Goal: Complete application form

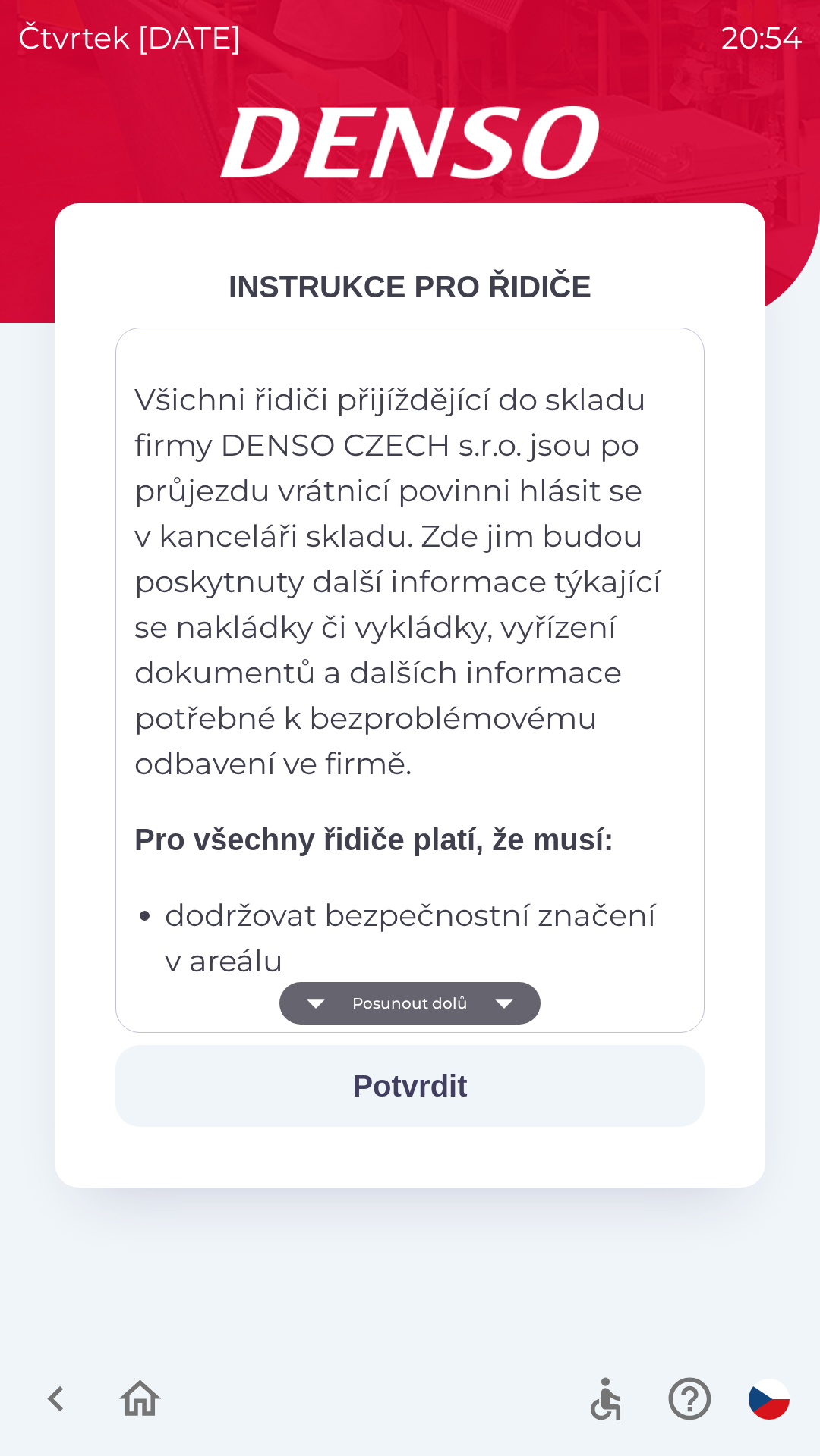
click at [456, 1010] on button "Posunout dolů" at bounding box center [410, 1003] width 261 height 42
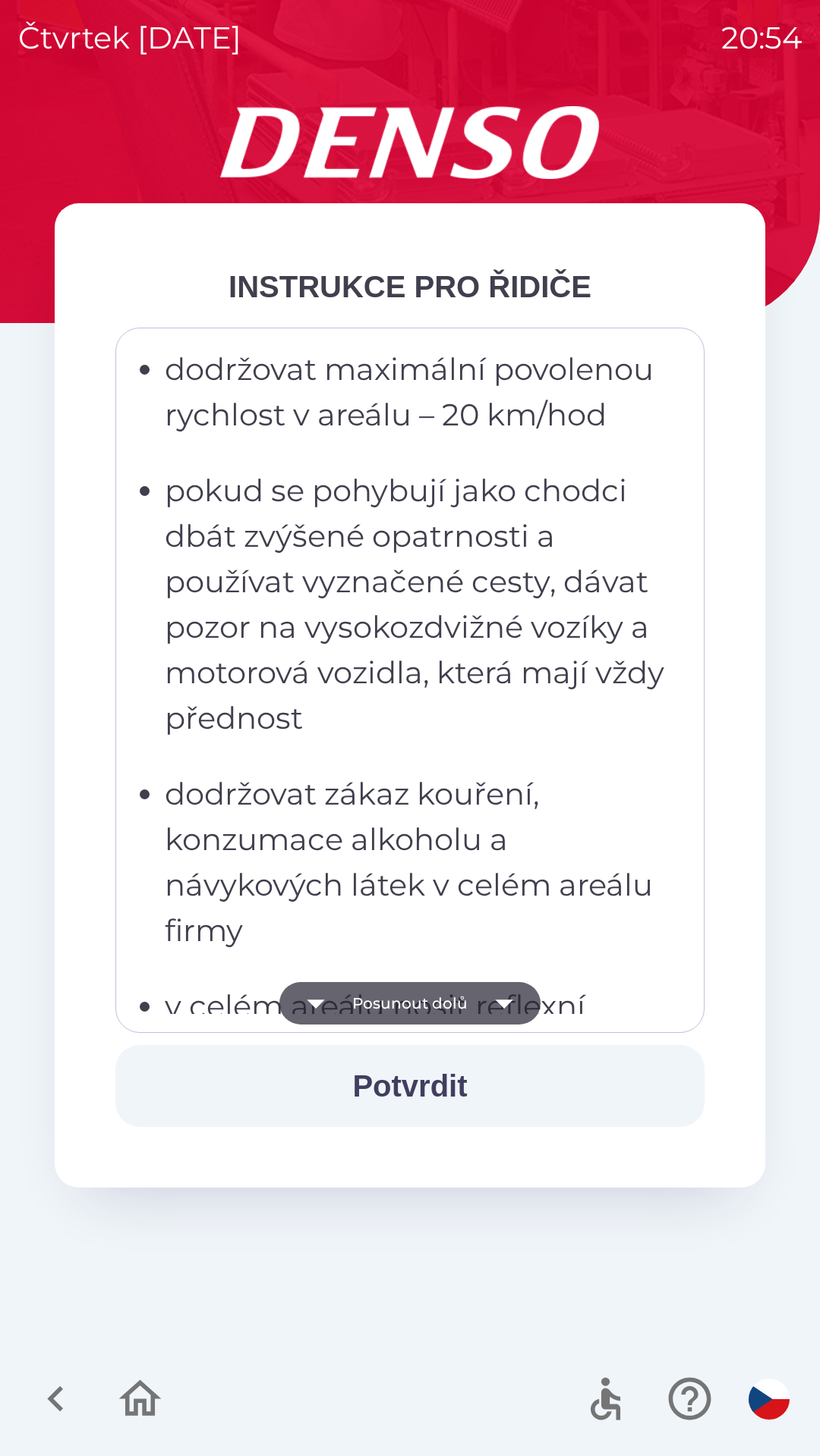
click at [463, 1020] on button "Posunout dolů" at bounding box center [410, 1003] width 261 height 42
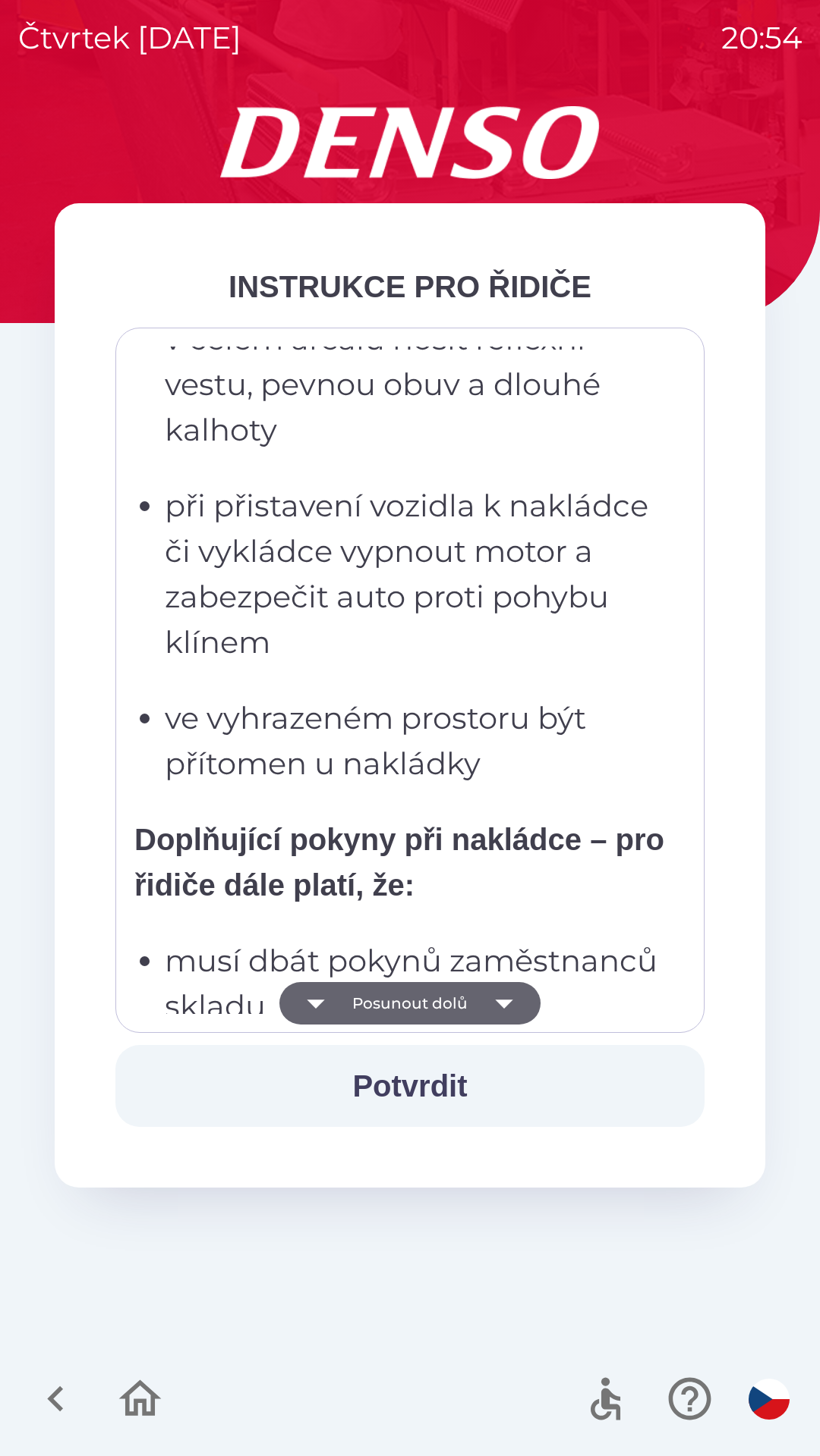
click at [456, 996] on button "Posunout dolů" at bounding box center [410, 1003] width 261 height 42
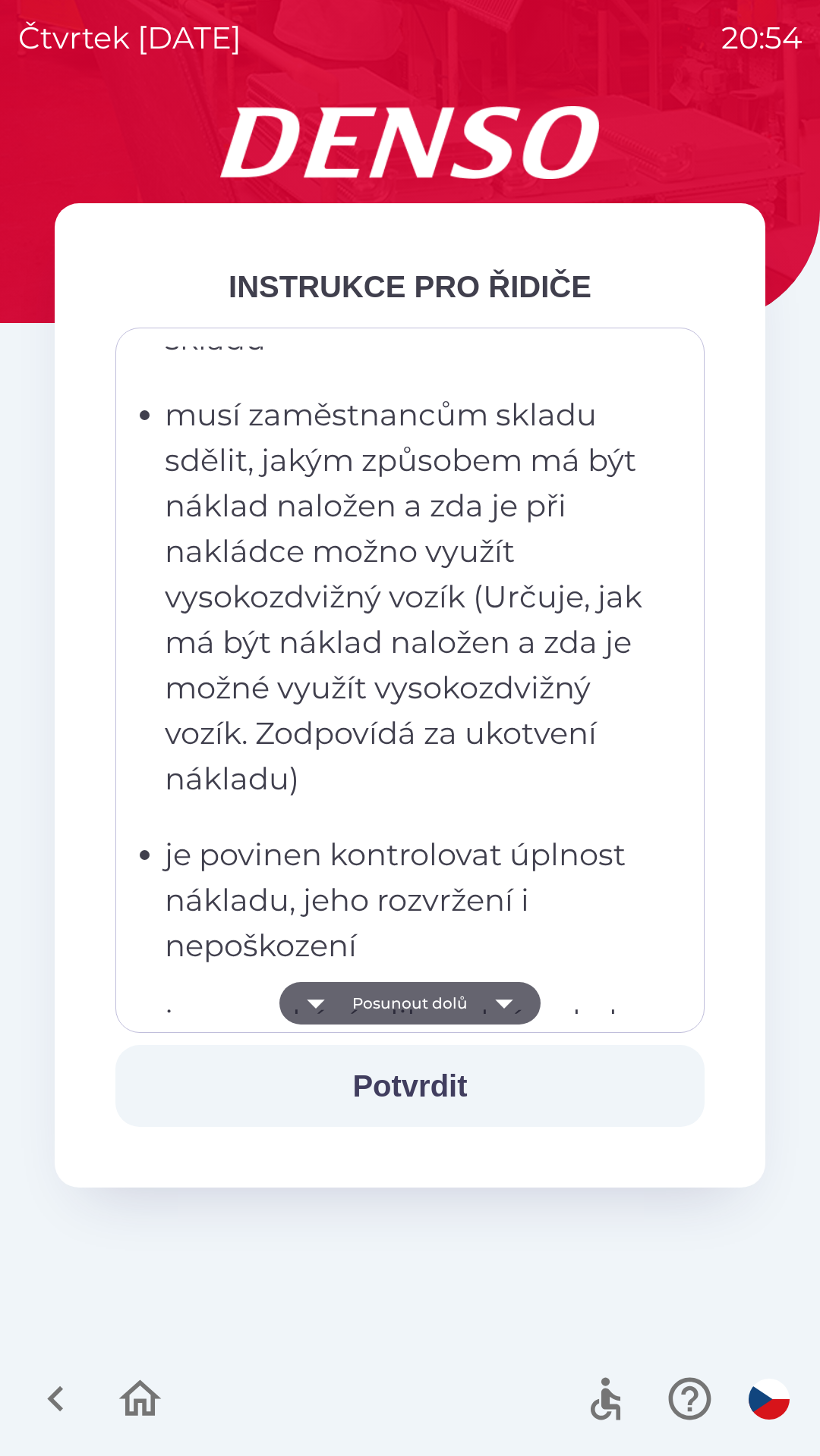
click at [469, 1000] on button "Posunout dolů" at bounding box center [410, 1003] width 261 height 42
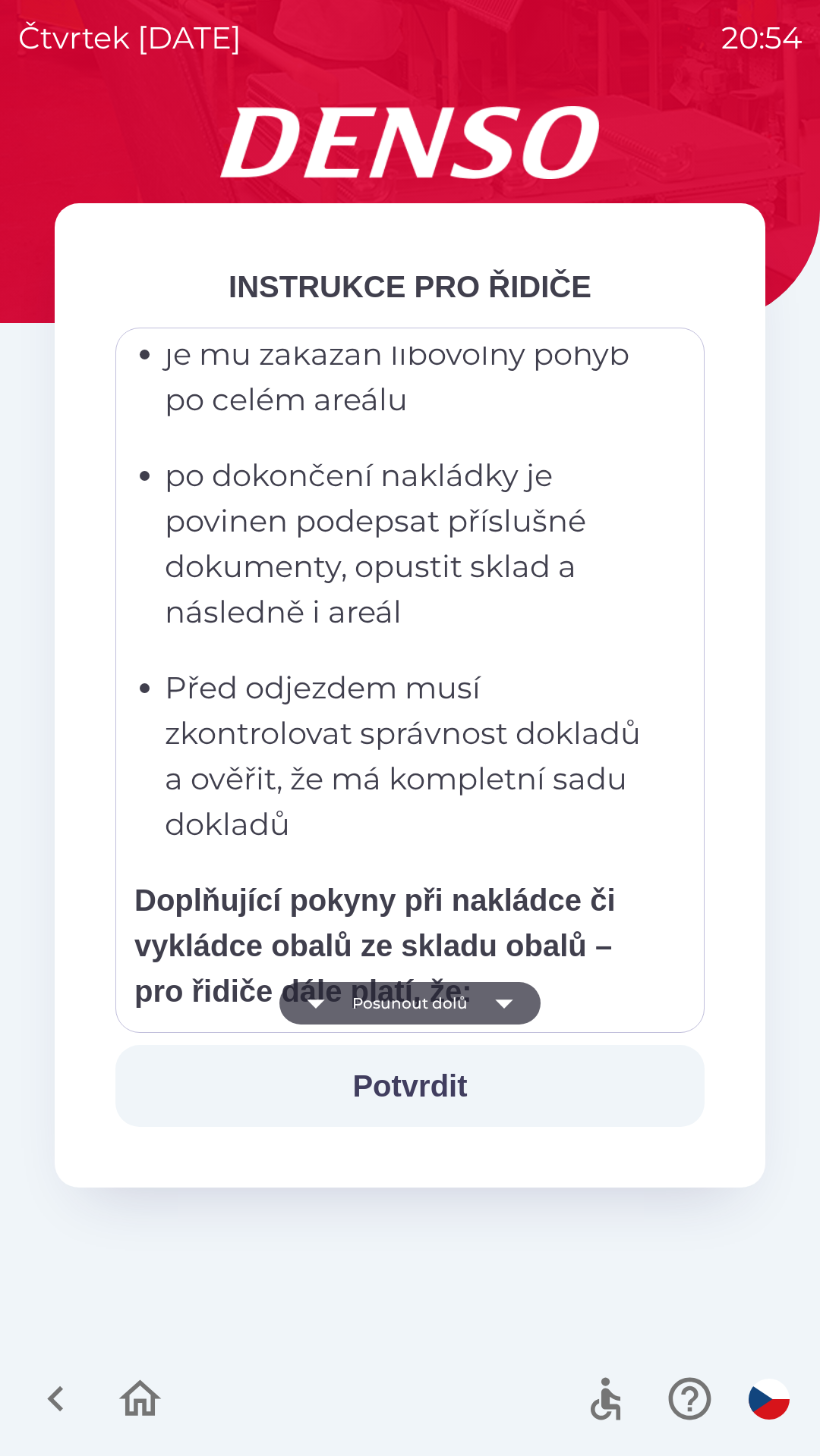
click at [467, 1000] on button "Posunout dolů" at bounding box center [410, 1003] width 261 height 42
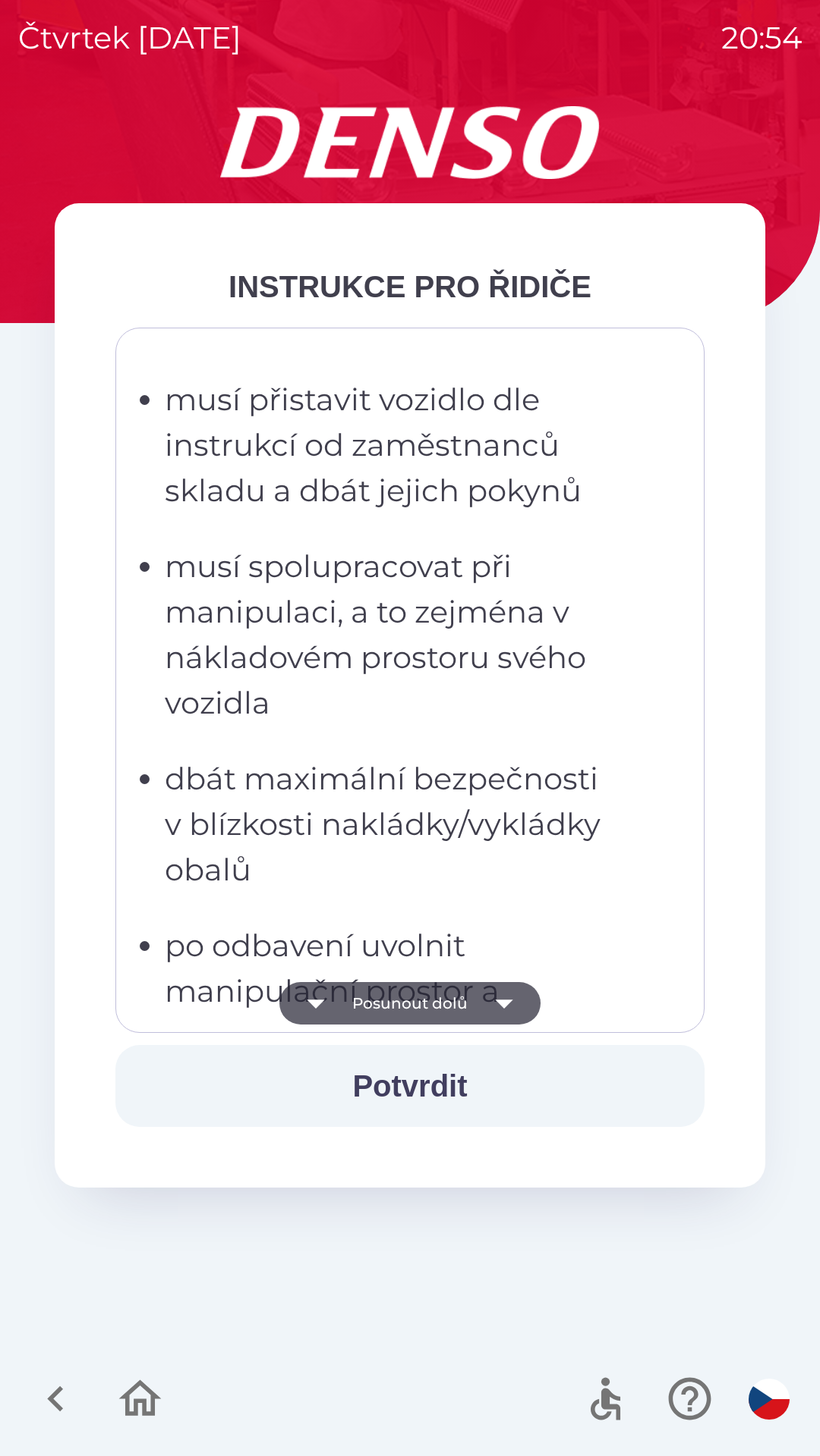
click at [468, 1002] on button "Posunout dolů" at bounding box center [410, 1003] width 261 height 42
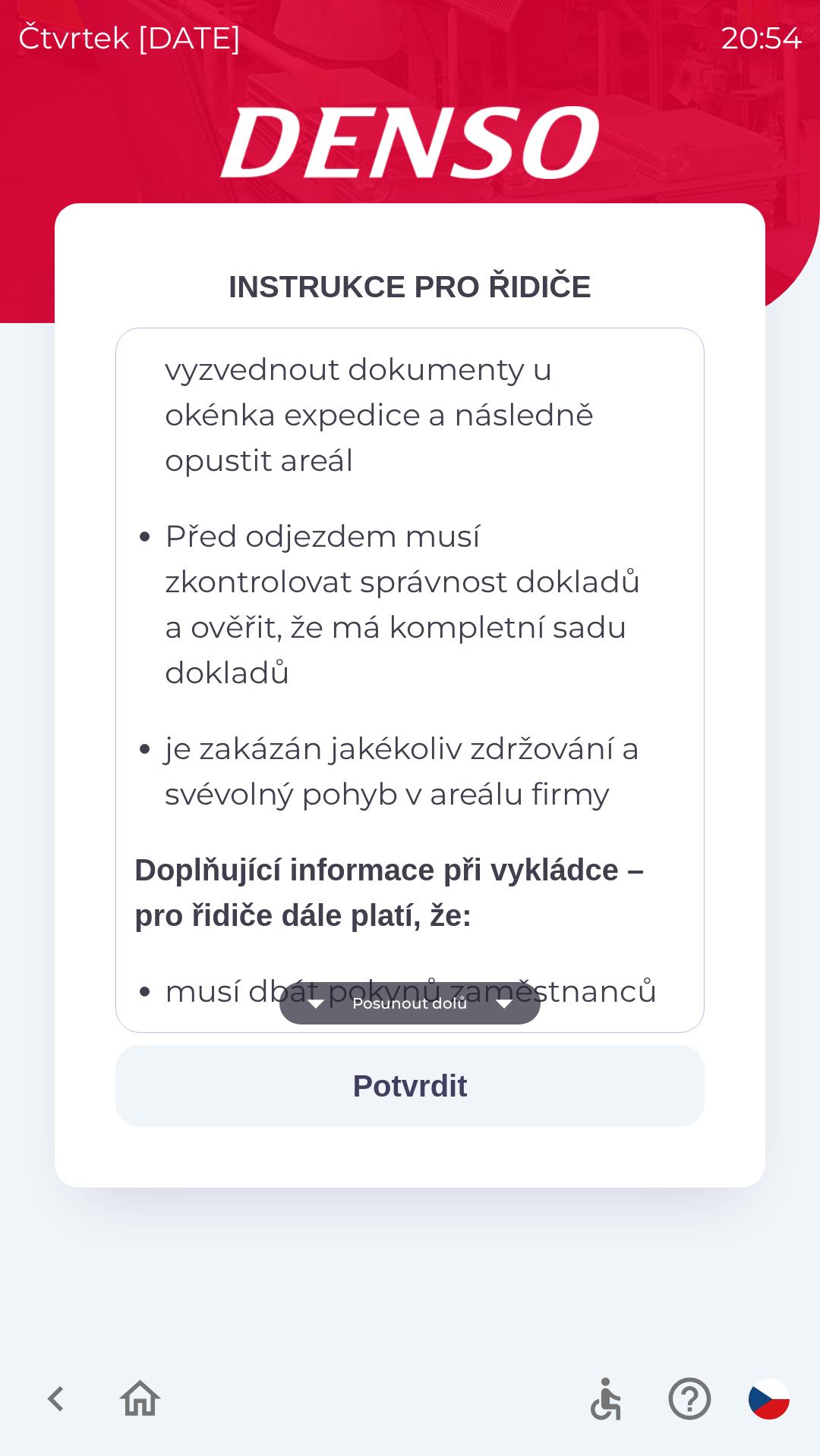
click at [464, 997] on button "Posunout dolů" at bounding box center [410, 1003] width 261 height 42
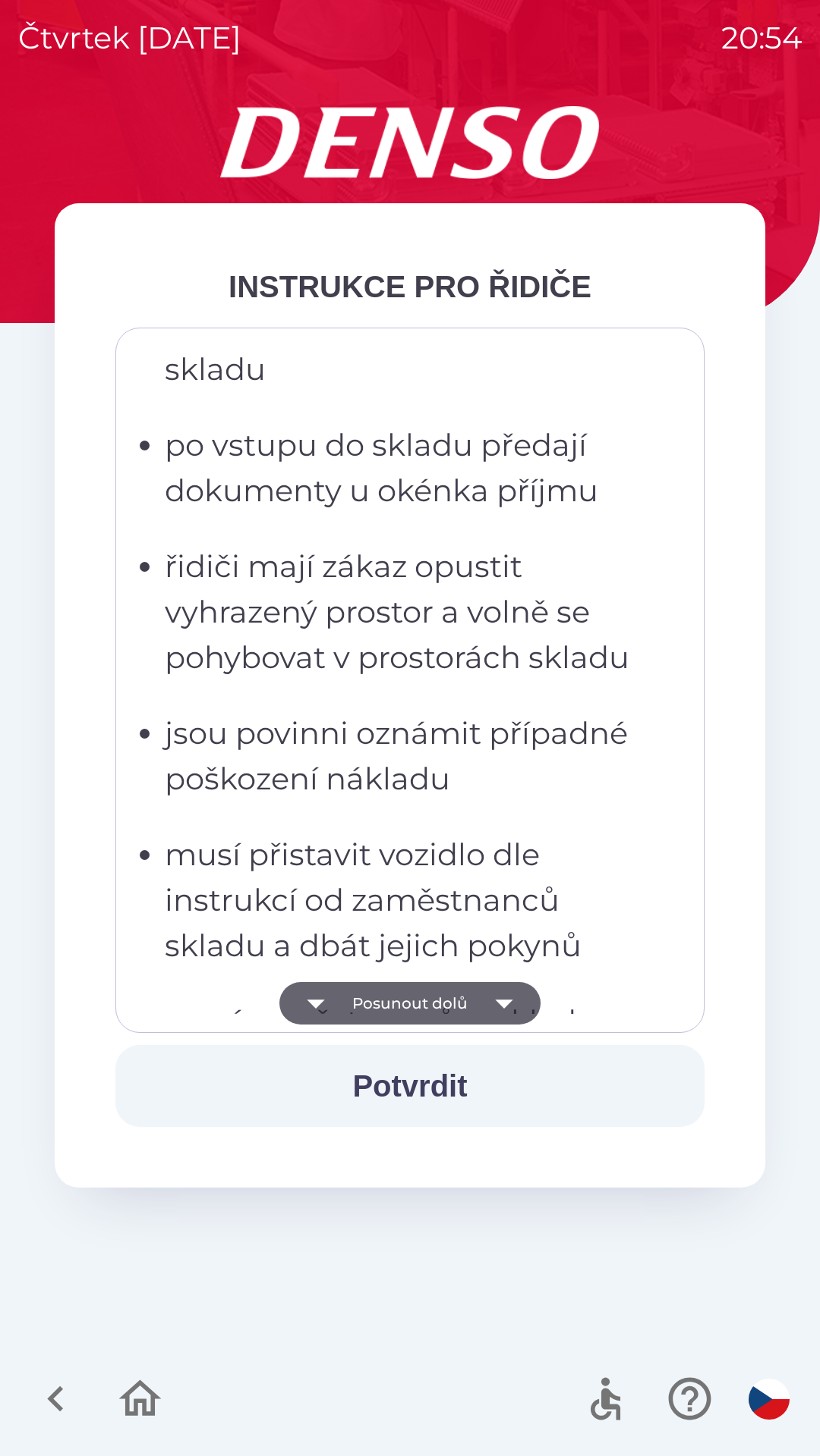
click at [467, 1009] on button "Posunout dolů" at bounding box center [410, 1003] width 261 height 42
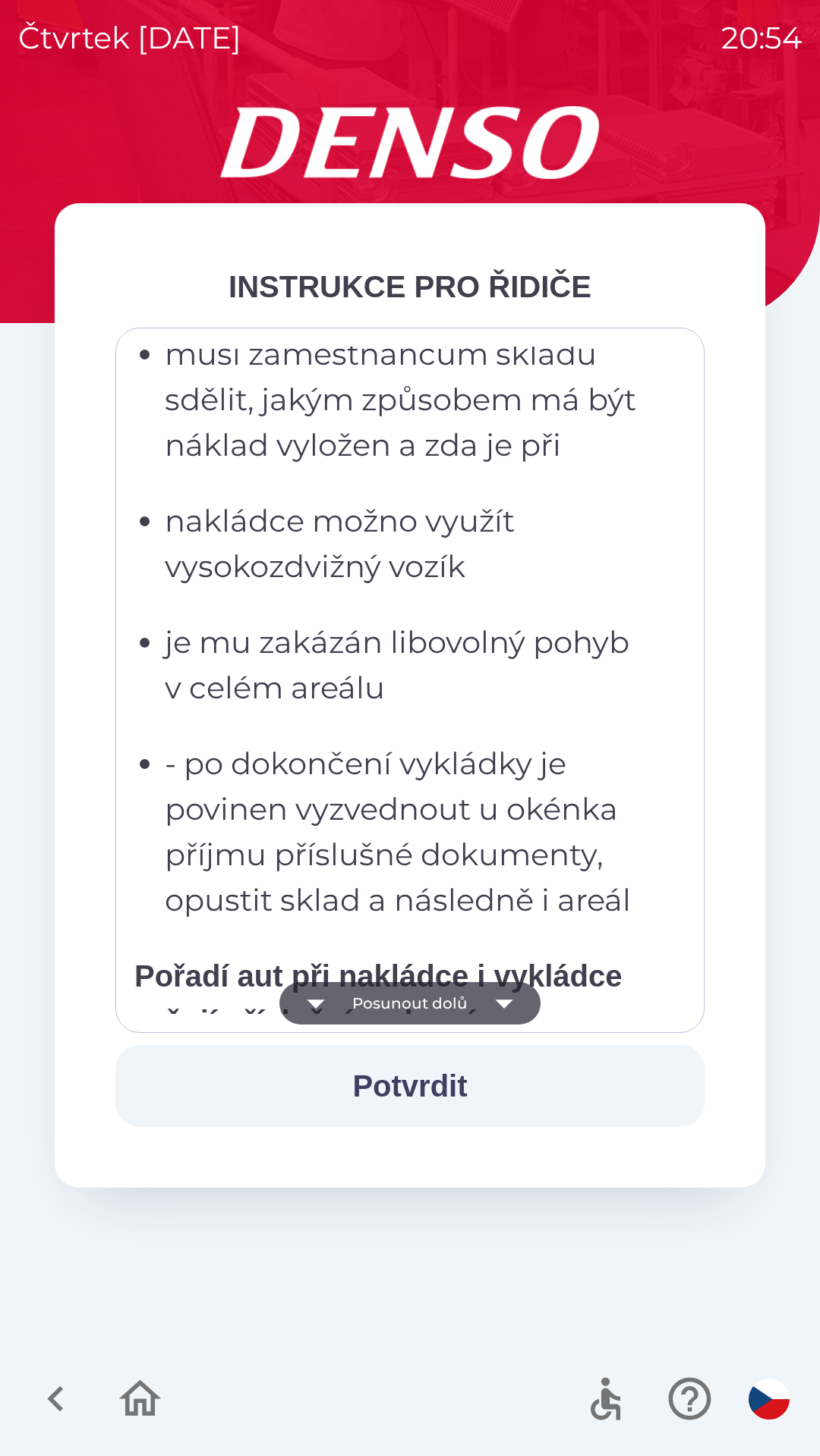
click at [457, 1013] on button "Posunout dolů" at bounding box center [410, 1003] width 261 height 42
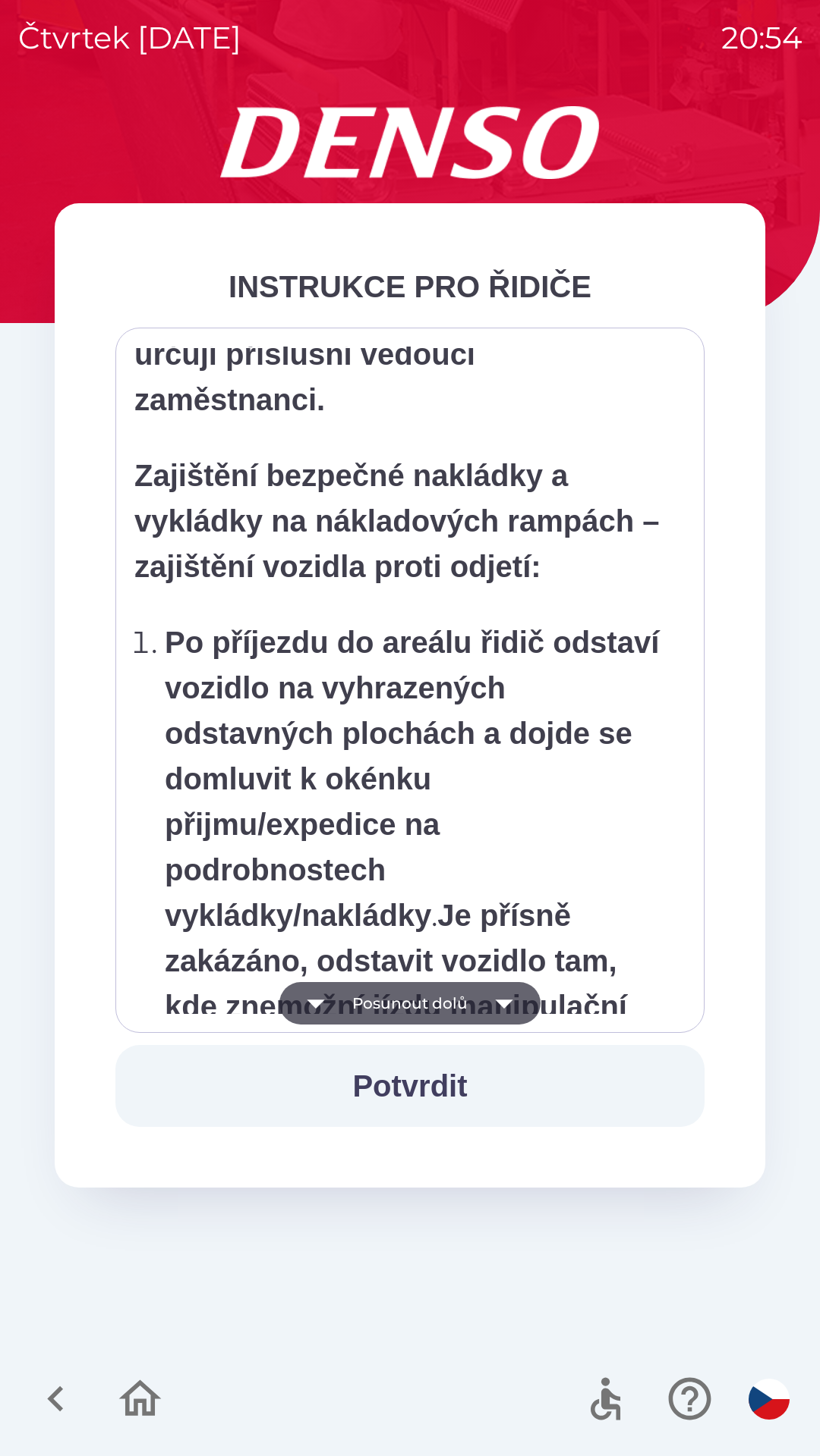
click at [464, 1002] on button "Posunout dolů" at bounding box center [410, 1003] width 261 height 42
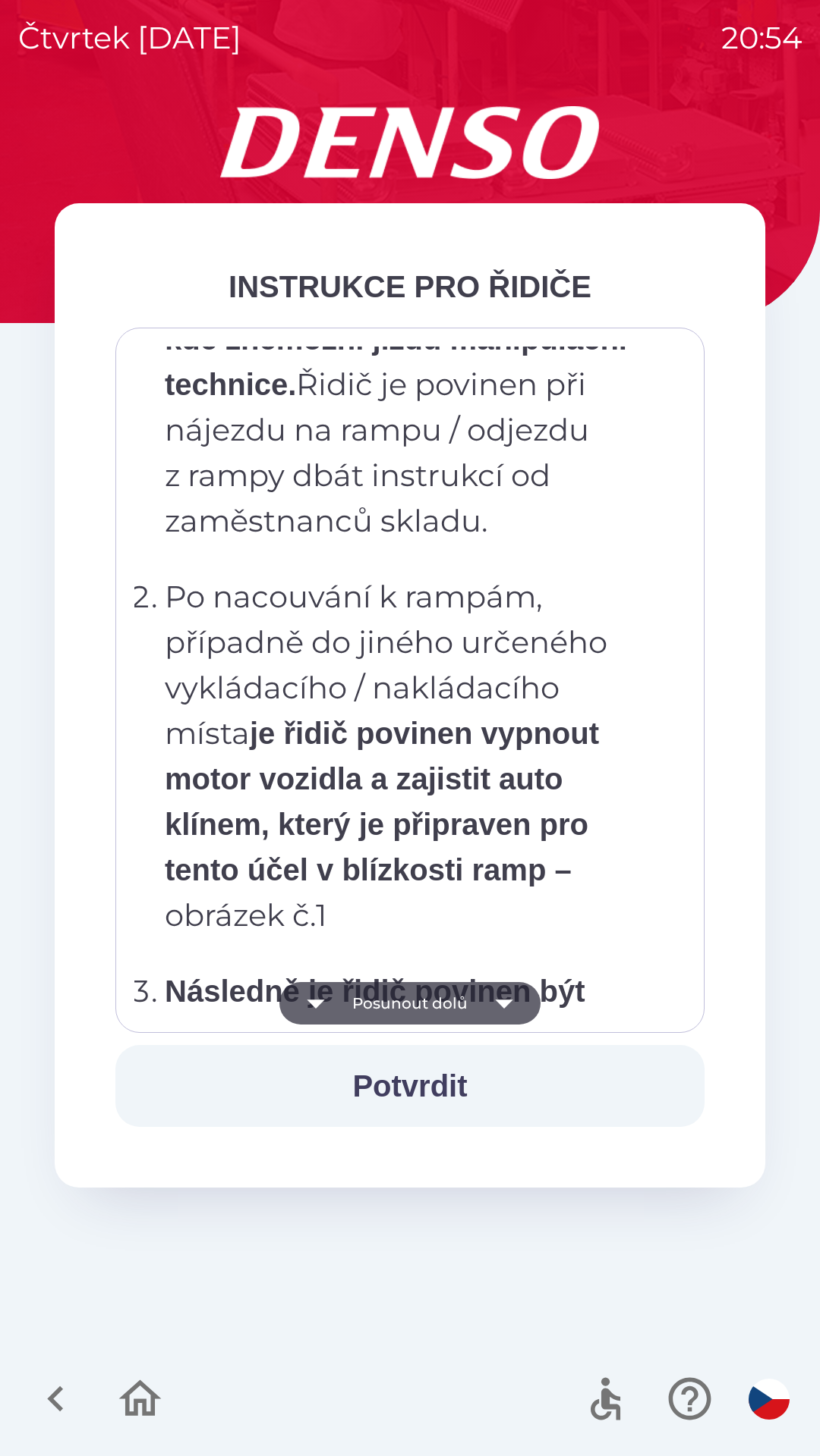
click at [477, 1009] on button "Posunout dolů" at bounding box center [410, 1003] width 261 height 42
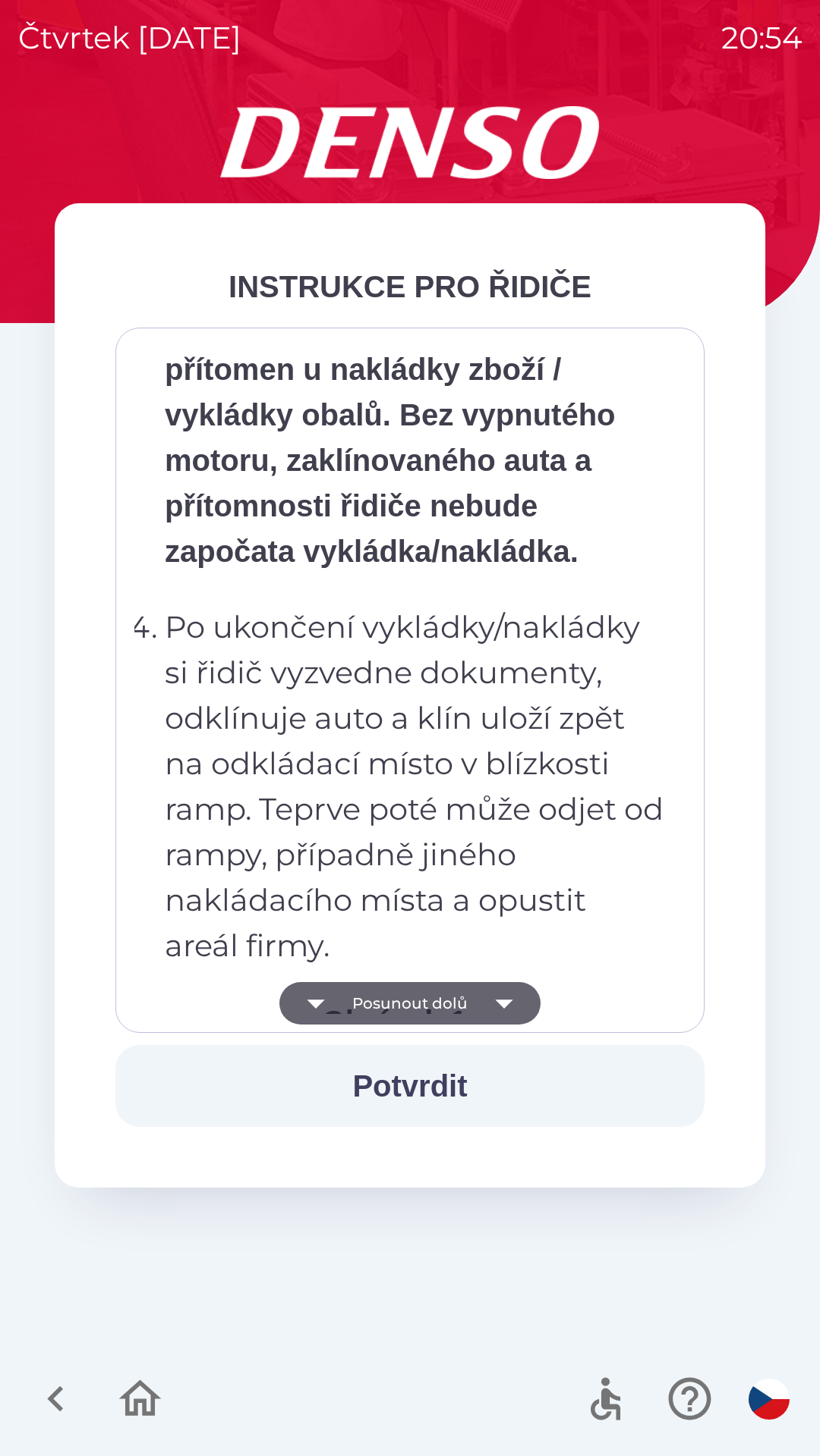
click at [488, 996] on icon "button" at bounding box center [503, 1003] width 42 height 42
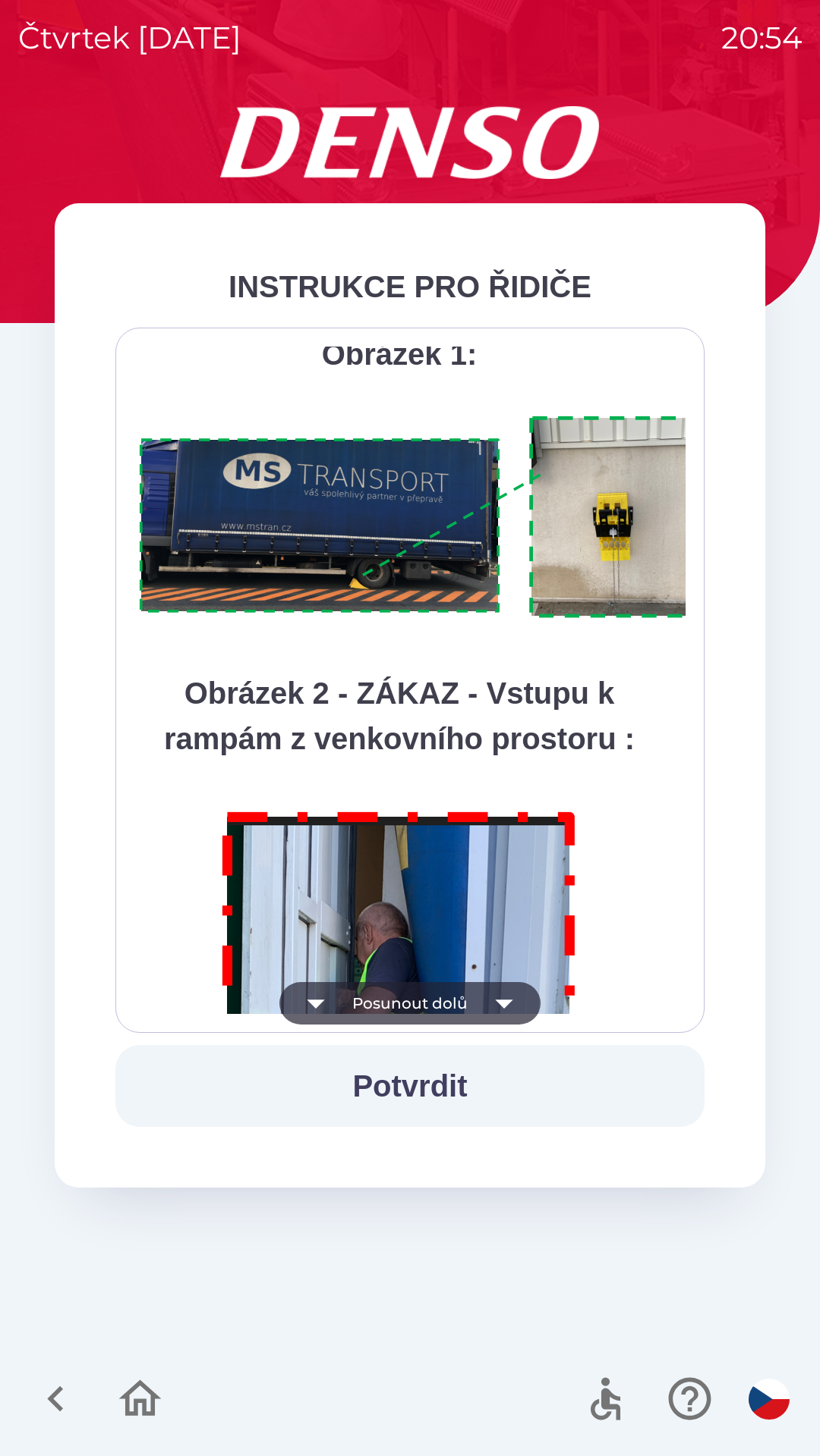
click at [483, 1004] on icon "button" at bounding box center [503, 1003] width 42 height 42
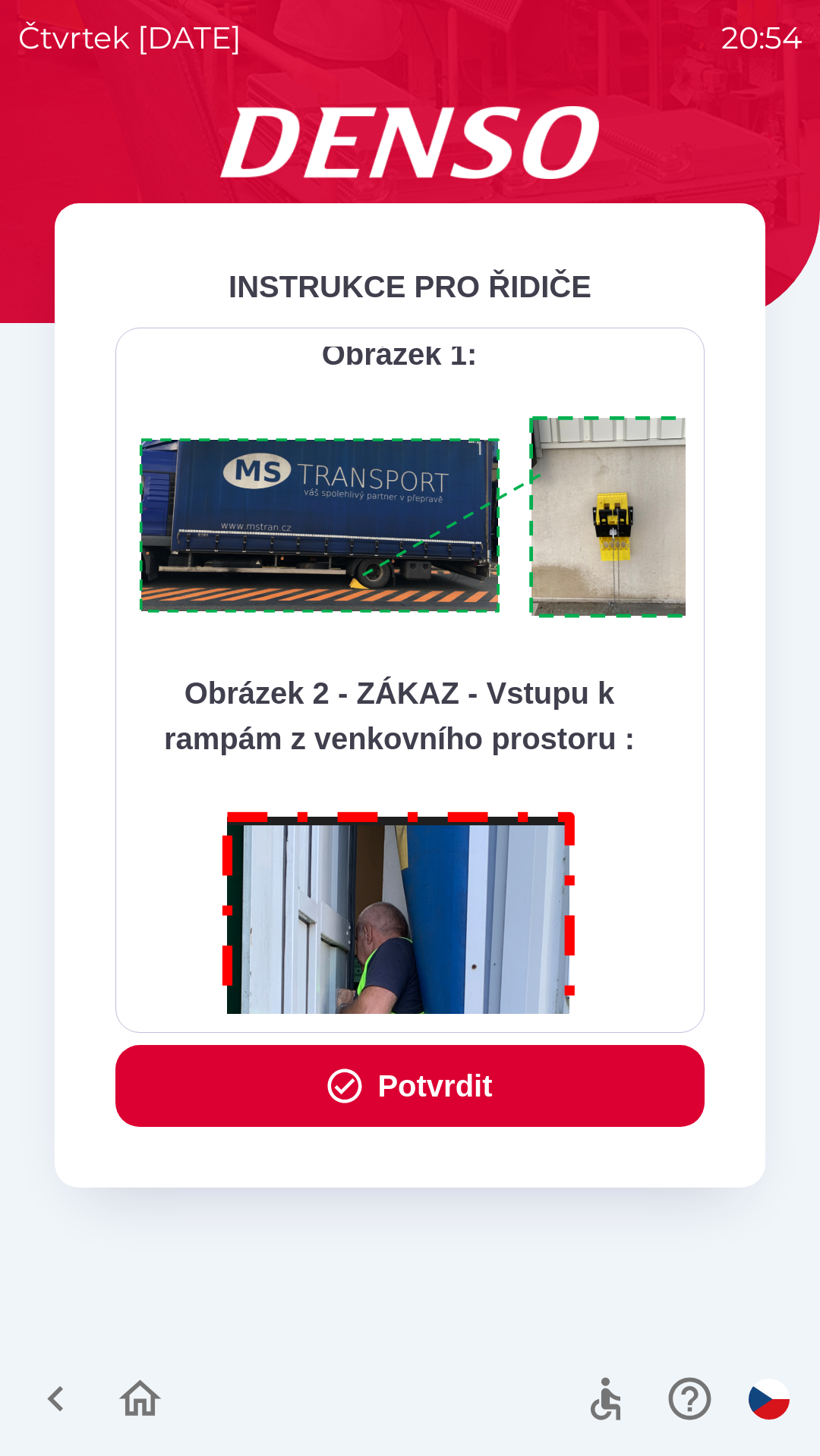
scroll to position [8524, 0]
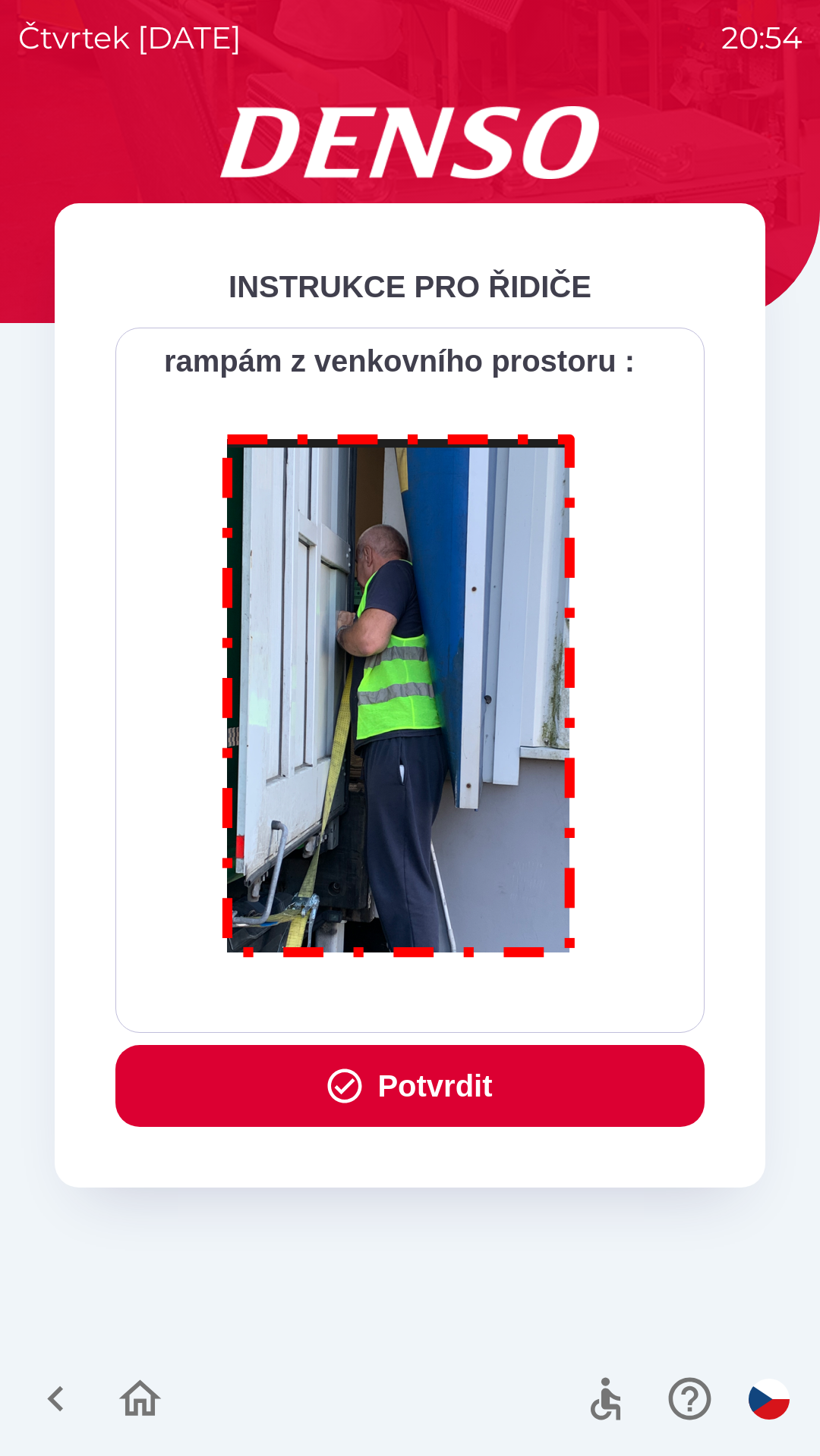
click at [477, 1005] on div "Všichni řidiči přijíždějící do skladu firmy DENSO CZECH s.r.o. jsou po průjezdu…" at bounding box center [410, 680] width 551 height 667
click at [473, 1077] on button "Potvrdit" at bounding box center [410, 1085] width 589 height 82
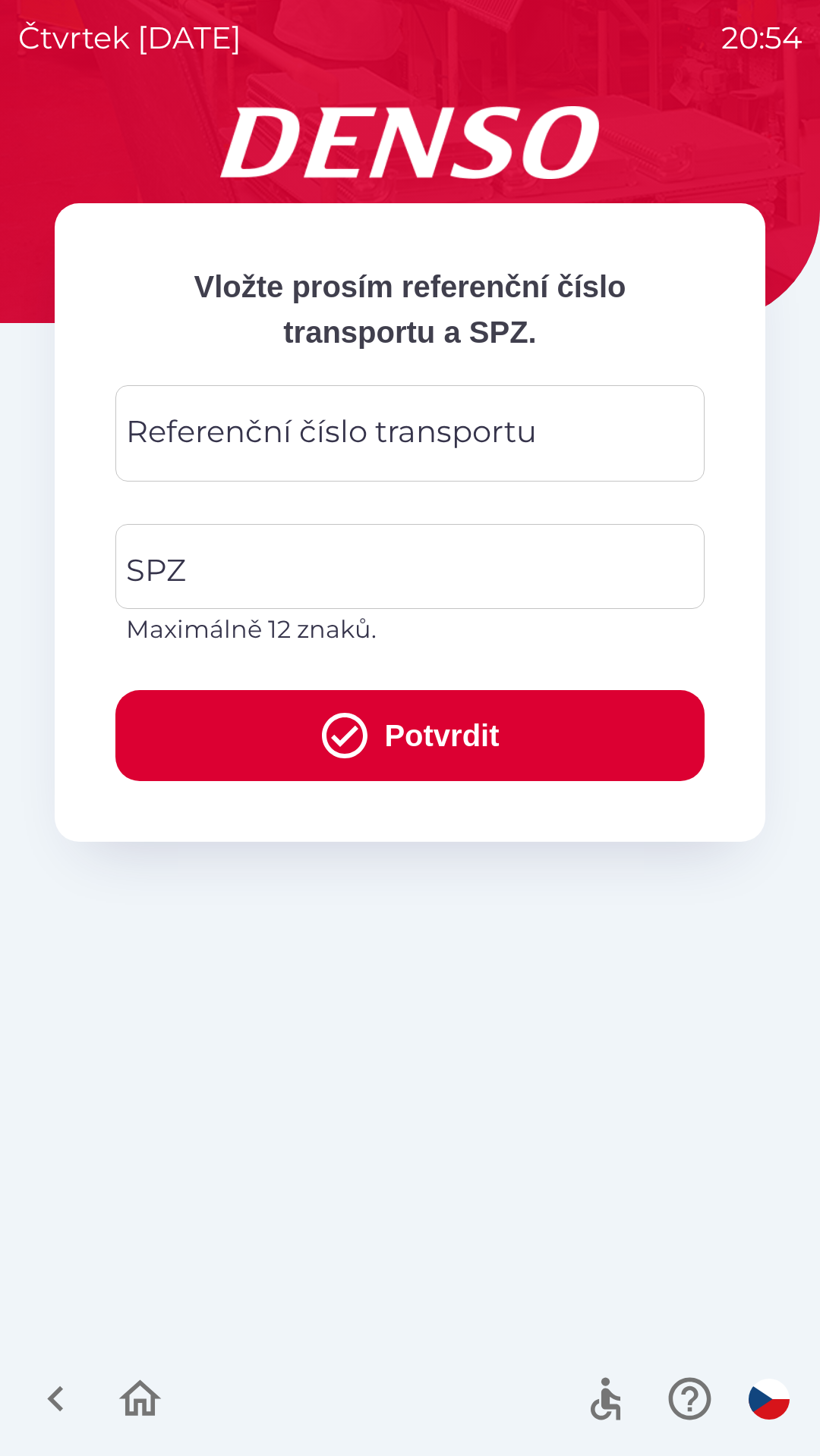
click at [411, 428] on div "Referenční číslo transportu Referenční číslo transportu" at bounding box center [410, 433] width 589 height 97
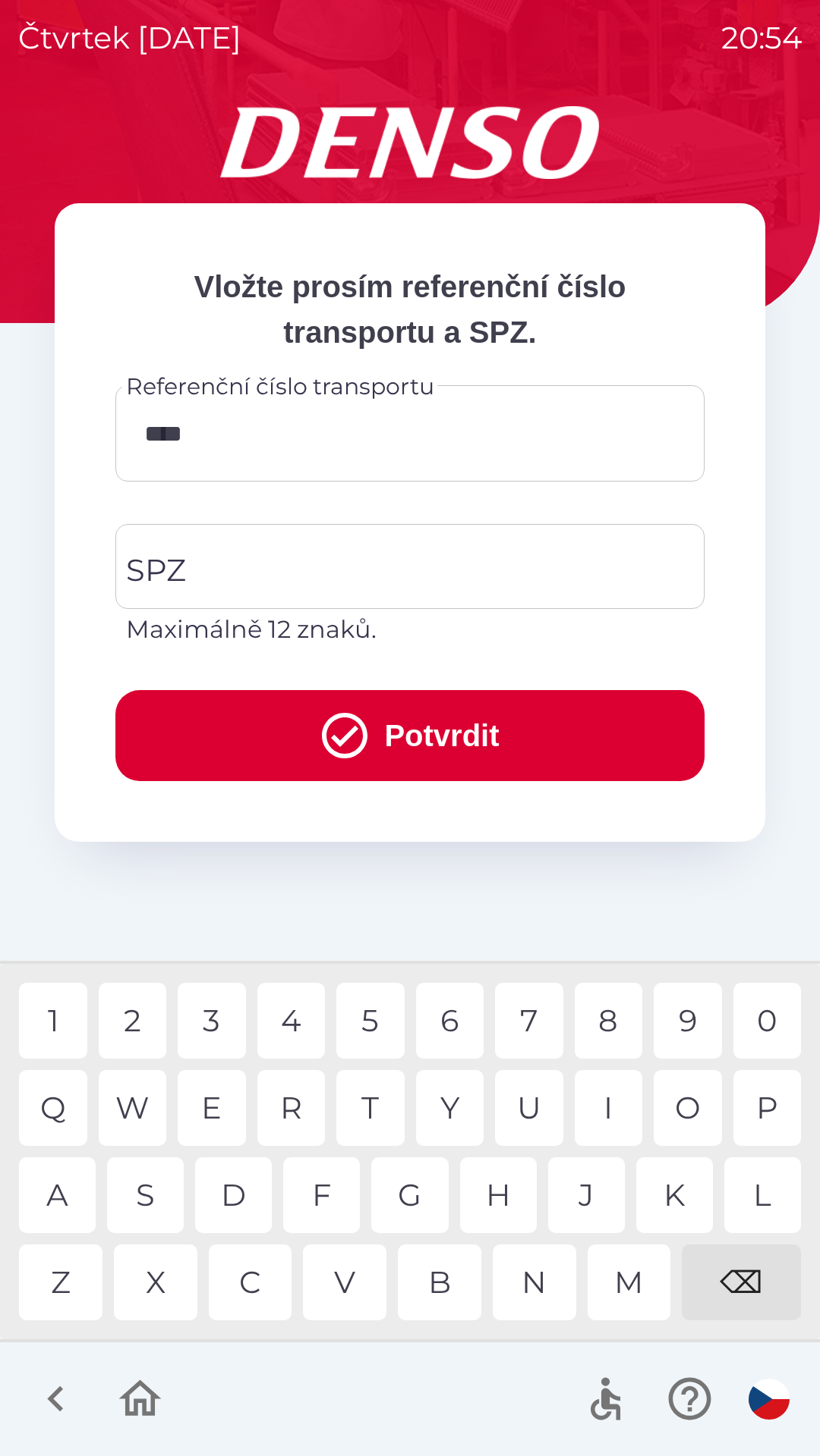
click at [606, 1013] on div "8" at bounding box center [609, 1020] width 69 height 76
click at [143, 1109] on div "W" at bounding box center [132, 1108] width 69 height 76
type input "*********"
click at [60, 1009] on div "1" at bounding box center [53, 1020] width 69 height 76
click at [345, 564] on input "SPZ" at bounding box center [398, 567] width 552 height 71
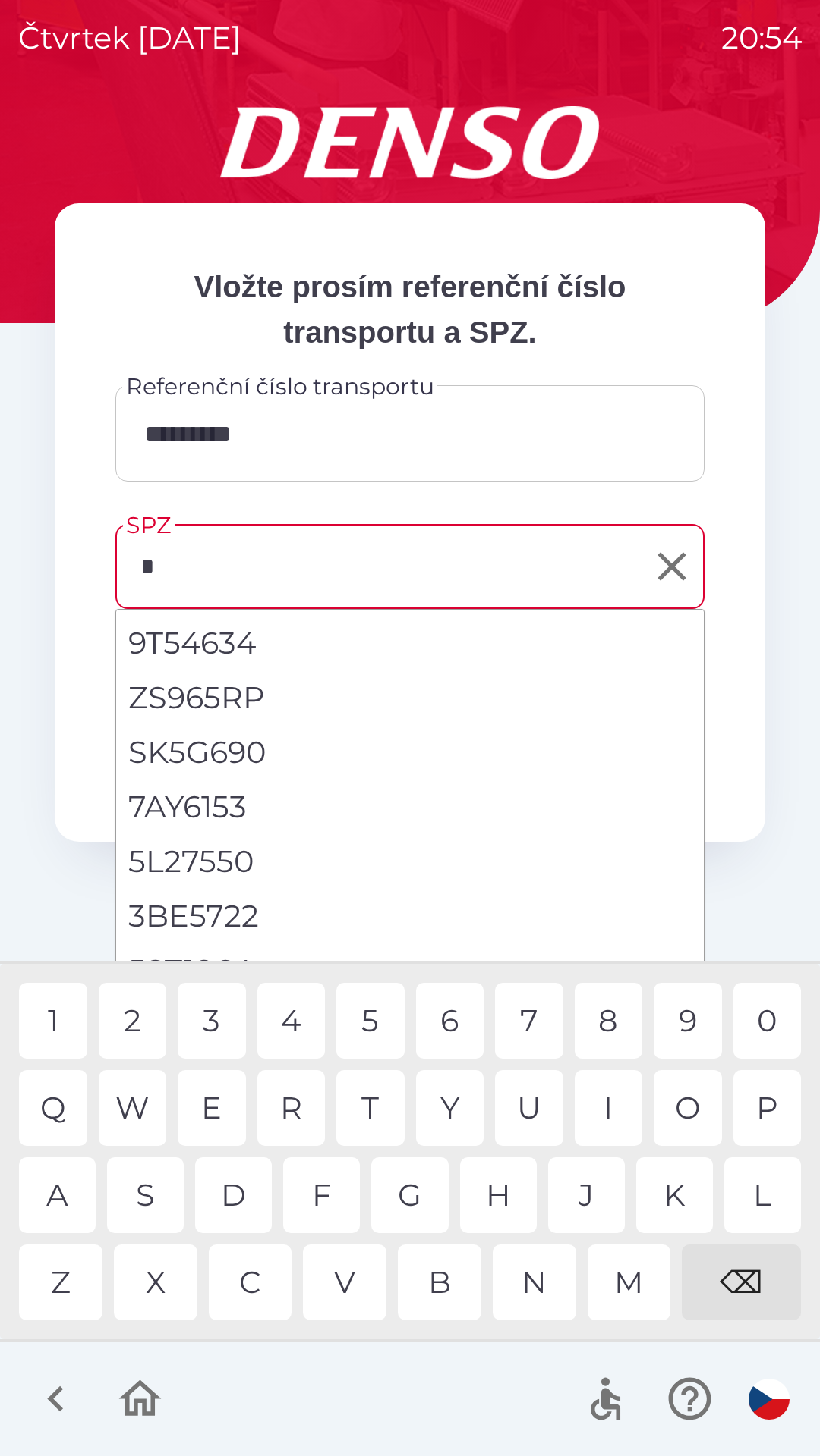
click at [366, 1004] on div "5" at bounding box center [370, 1020] width 69 height 76
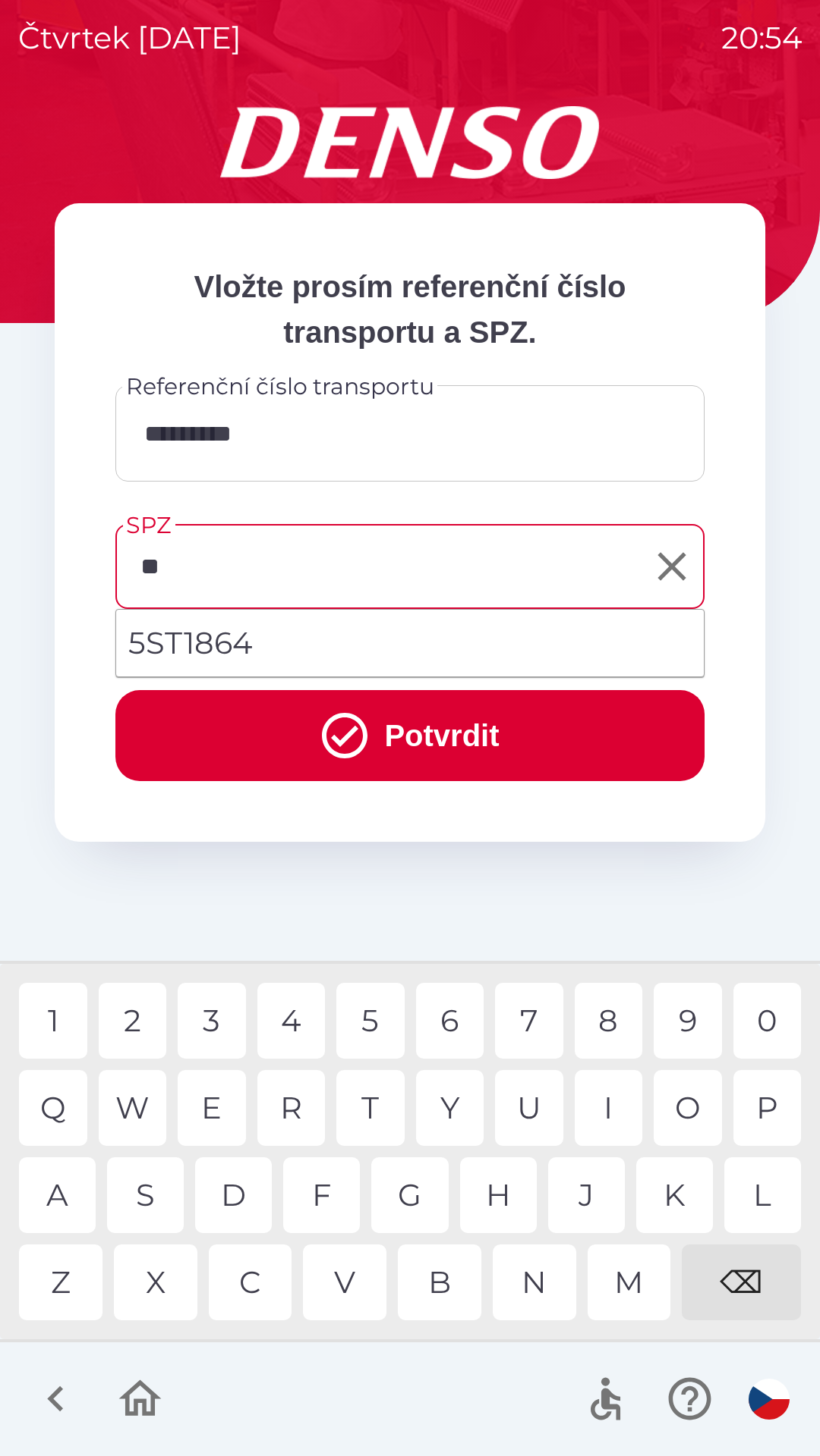
click at [326, 643] on li "5ST1864" at bounding box center [410, 643] width 587 height 54
type input "*******"
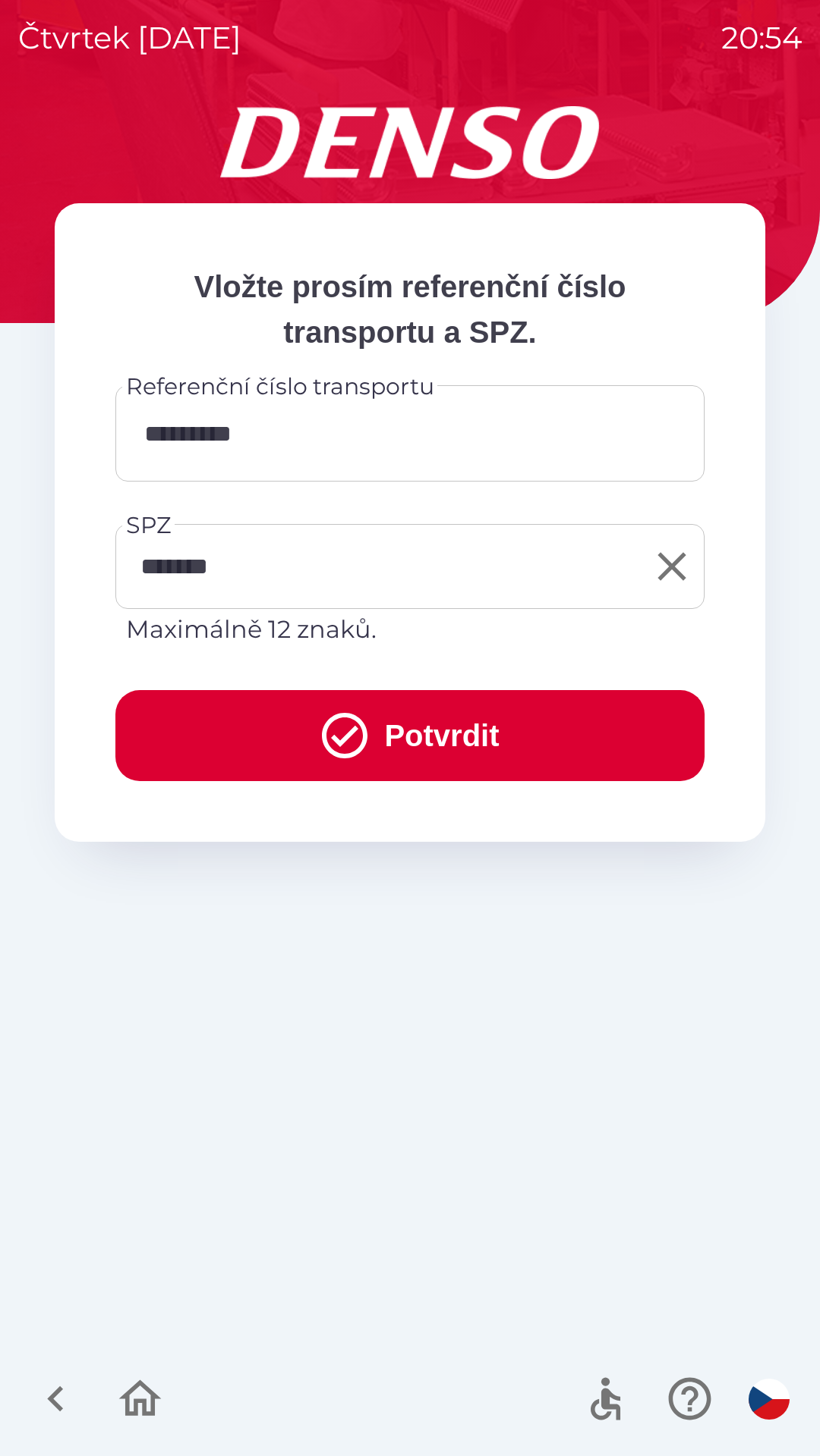
click at [427, 743] on button "Potvrdit" at bounding box center [410, 735] width 589 height 91
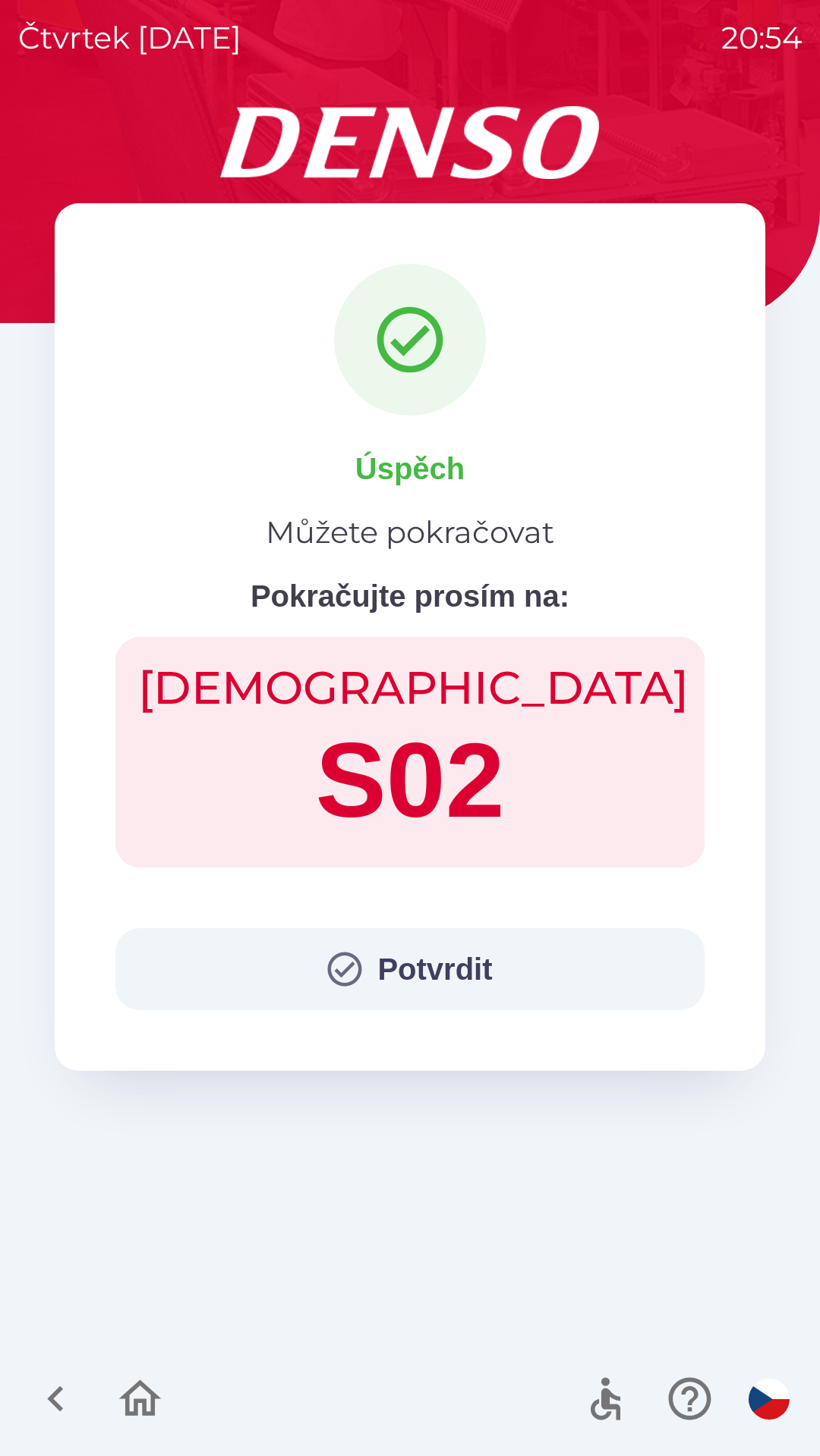
click at [399, 944] on button "Potvrdit" at bounding box center [410, 969] width 589 height 82
